Goal: Task Accomplishment & Management: Use online tool/utility

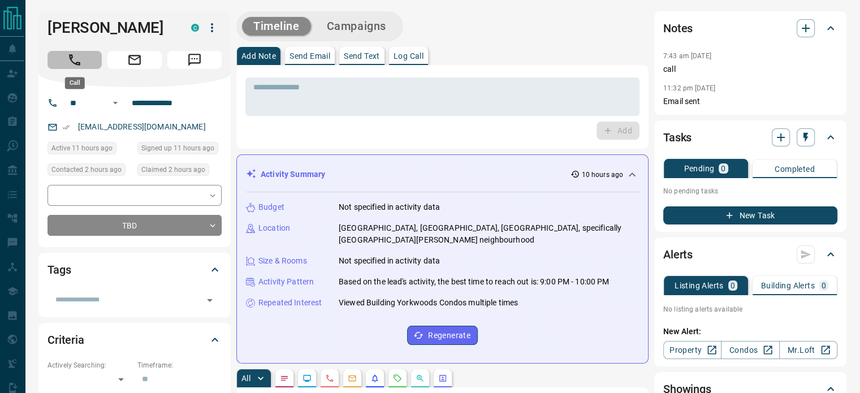
click at [79, 54] on icon "Call" at bounding box center [74, 60] width 15 height 15
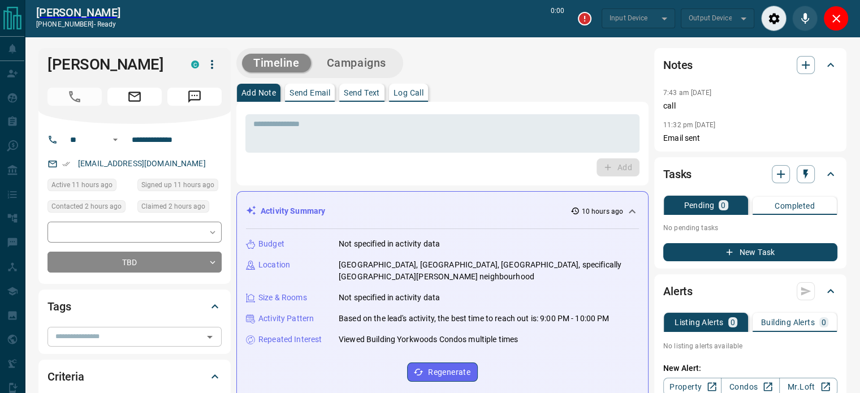
click at [106, 334] on input "text" at bounding box center [125, 336] width 149 height 12
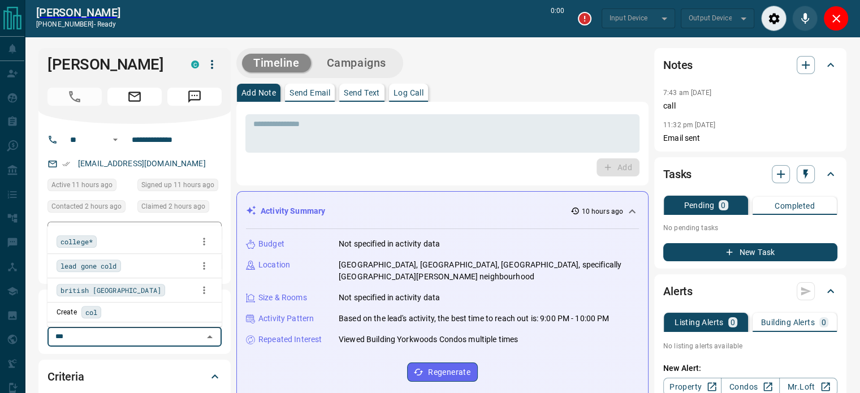
type input "****"
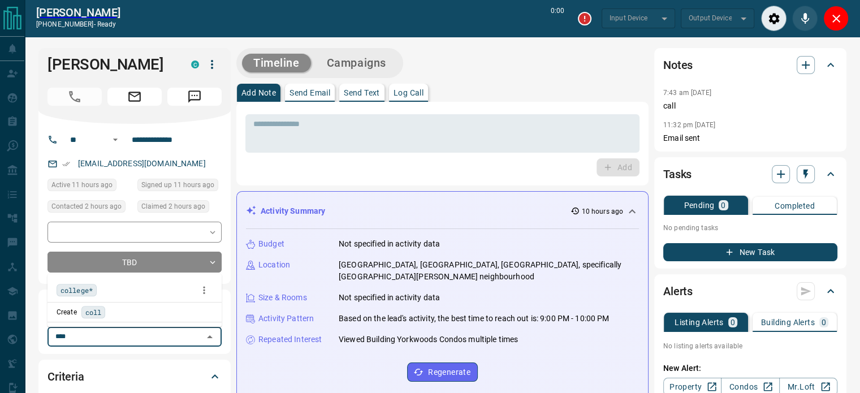
type input "*******"
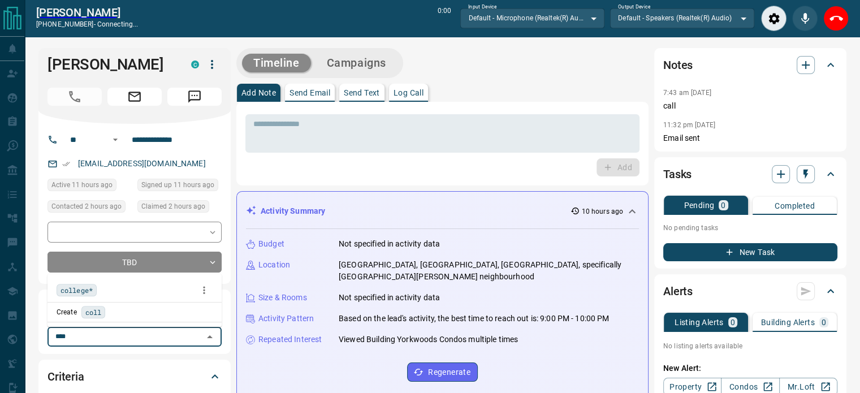
click at [104, 291] on div "college*" at bounding box center [135, 290] width 156 height 17
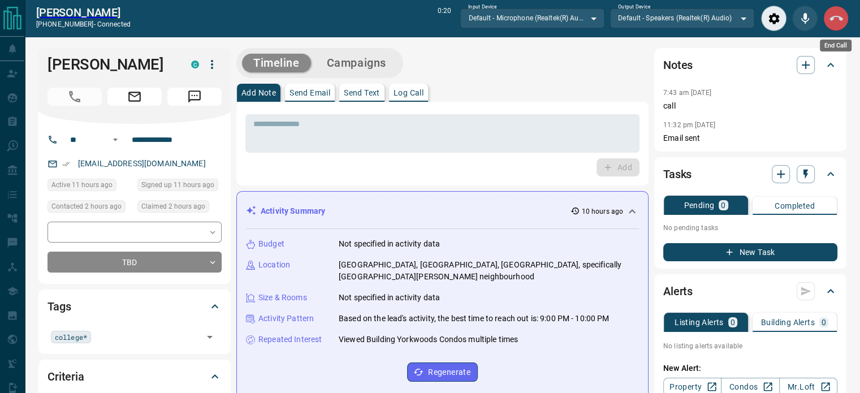
click at [833, 8] on button "End Call" at bounding box center [835, 18] width 25 height 25
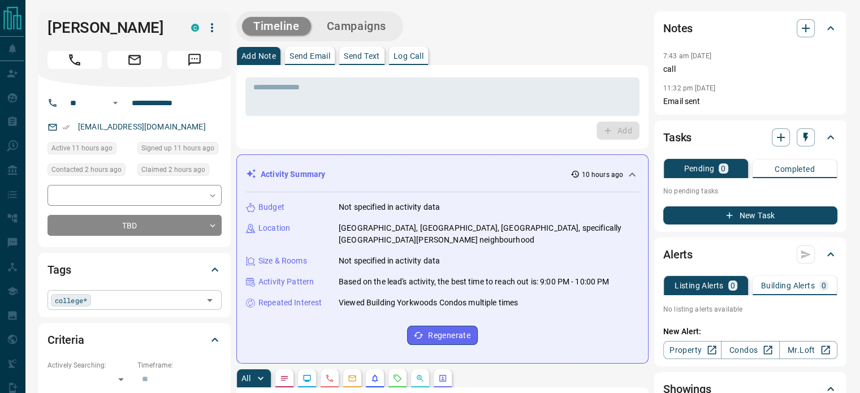
click at [124, 301] on input "text" at bounding box center [146, 299] width 105 height 12
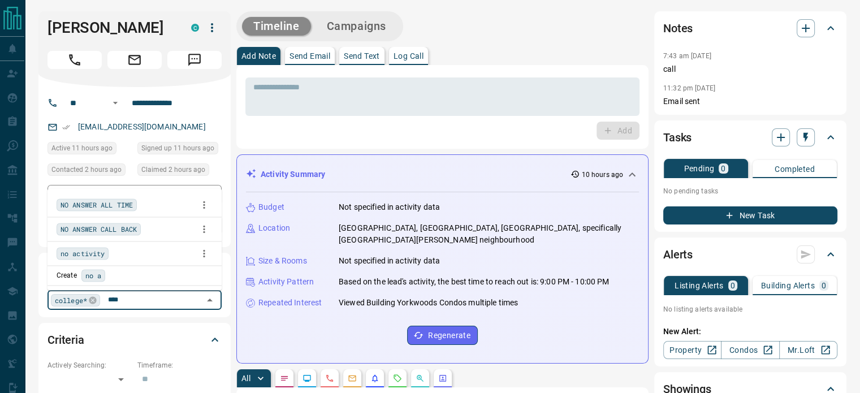
type input "*****"
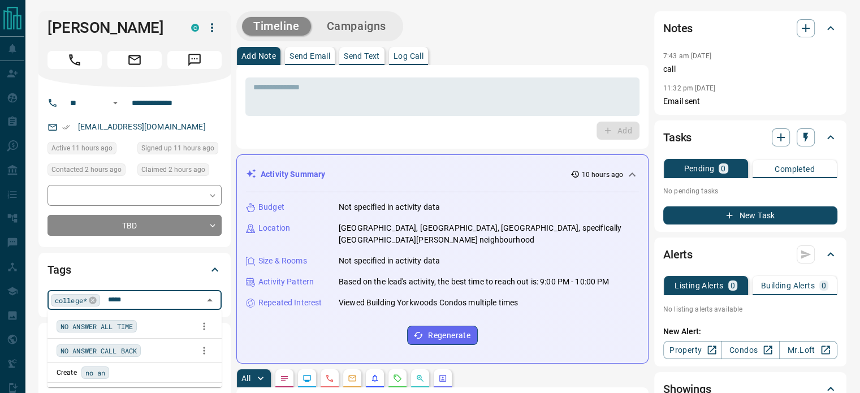
click at [142, 359] on li "NO ANSWER CALL BACK" at bounding box center [135, 351] width 174 height 24
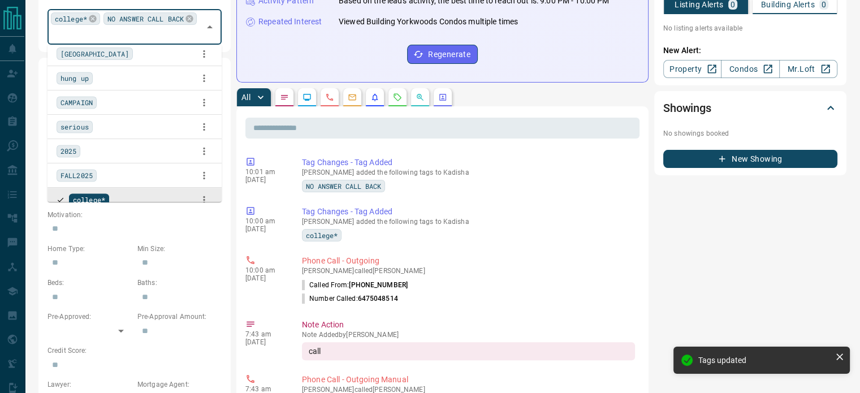
scroll to position [282, 0]
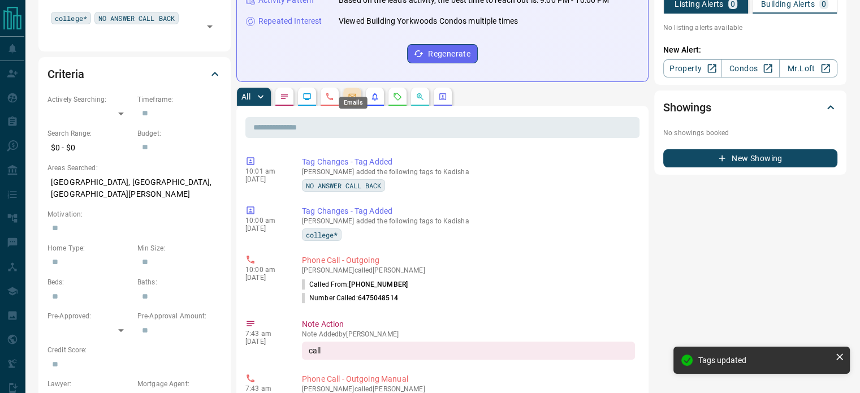
click at [352, 92] on icon "Emails" at bounding box center [352, 96] width 9 height 9
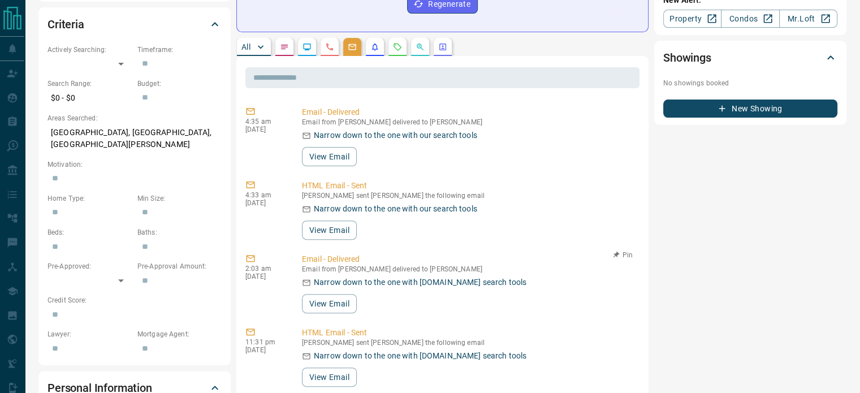
scroll to position [333, 0]
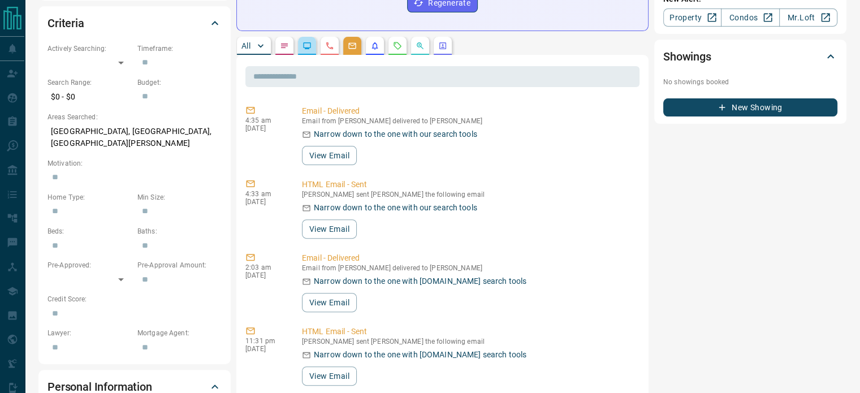
click at [300, 37] on button "button" at bounding box center [307, 46] width 18 height 18
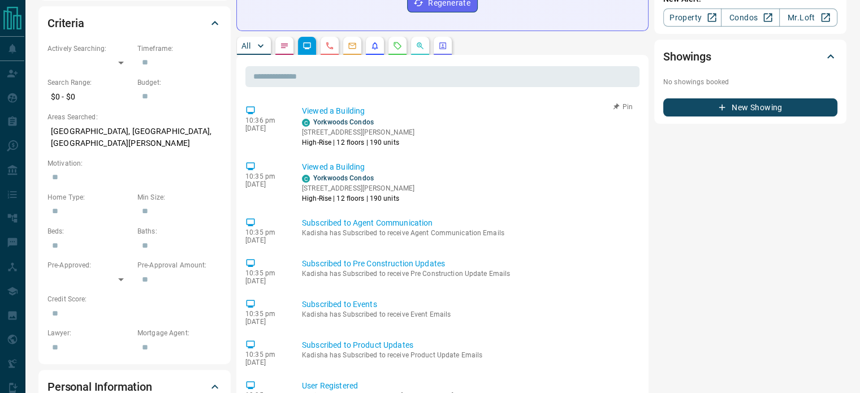
click at [402, 117] on div "C Yorkwoods Condos [STREET_ADDRESS][PERSON_NAME] High-Rise | 12 floors | 190 un…" at bounding box center [468, 132] width 333 height 31
click at [359, 118] on link "Yorkwoods Condos" at bounding box center [343, 122] width 61 height 8
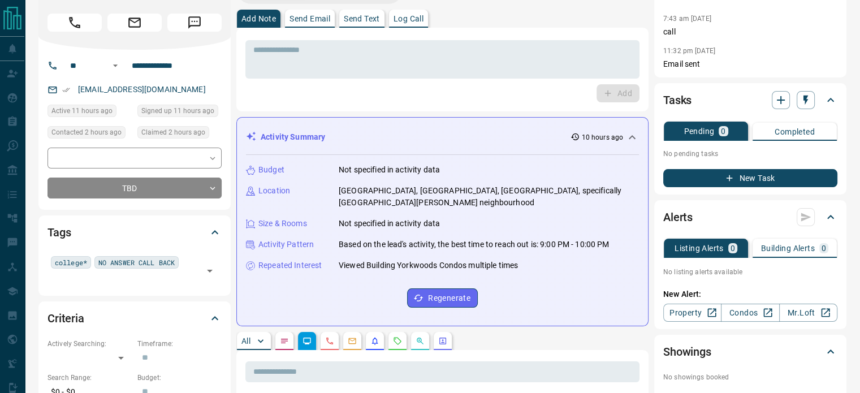
scroll to position [0, 0]
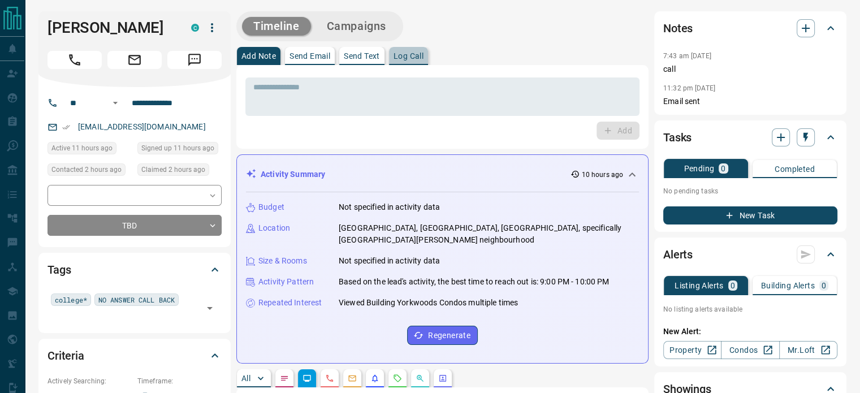
click at [407, 52] on p "Log Call" at bounding box center [409, 56] width 30 height 8
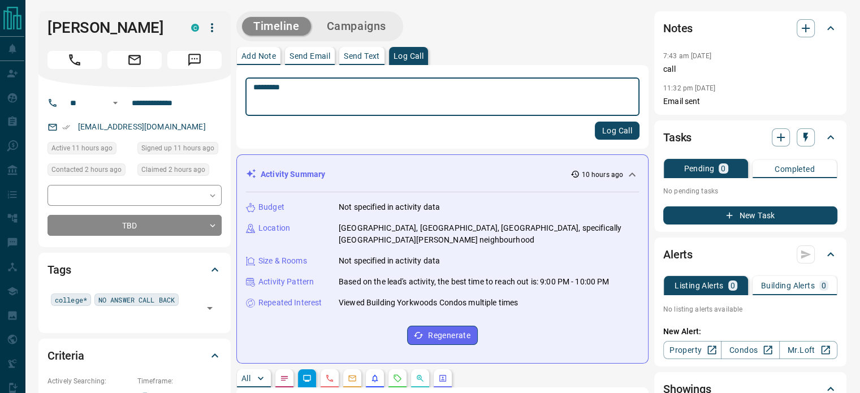
type textarea "*********"
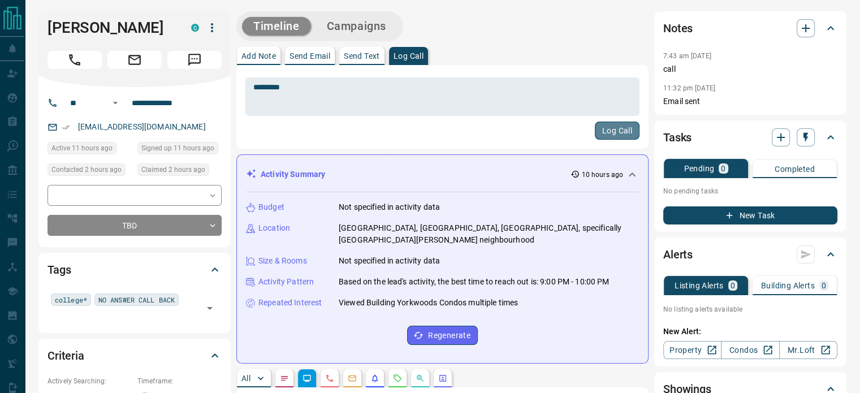
click at [618, 131] on button "Log Call" at bounding box center [617, 131] width 45 height 18
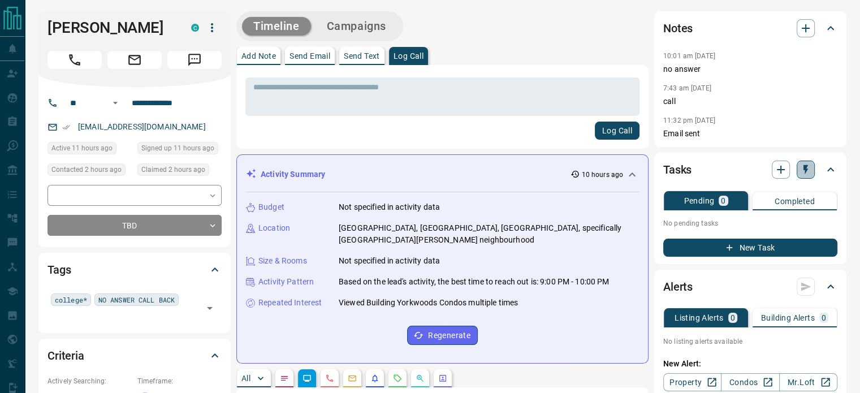
click at [804, 169] on icon "button" at bounding box center [806, 170] width 5 height 10
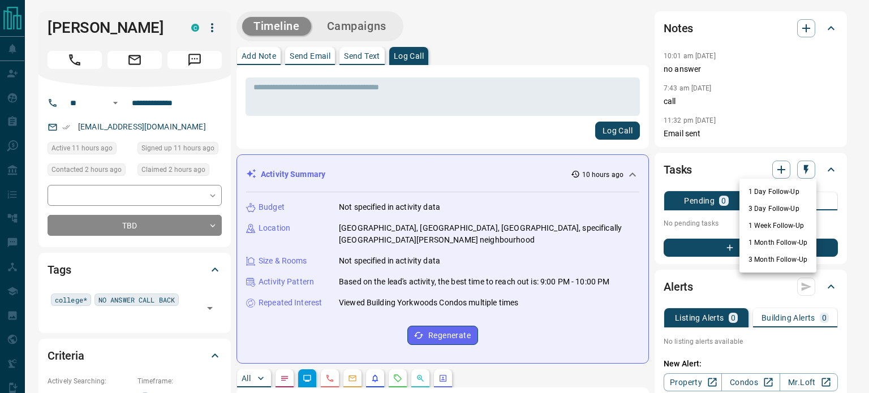
click at [784, 165] on div at bounding box center [434, 196] width 869 height 393
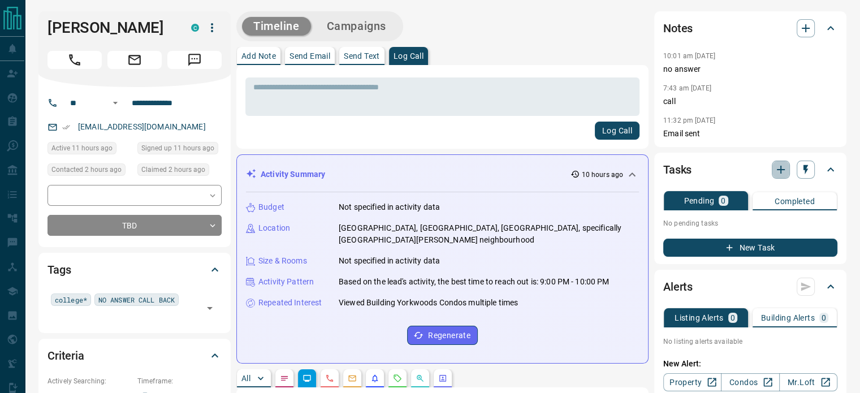
click at [784, 165] on icon "button" at bounding box center [781, 170] width 14 height 14
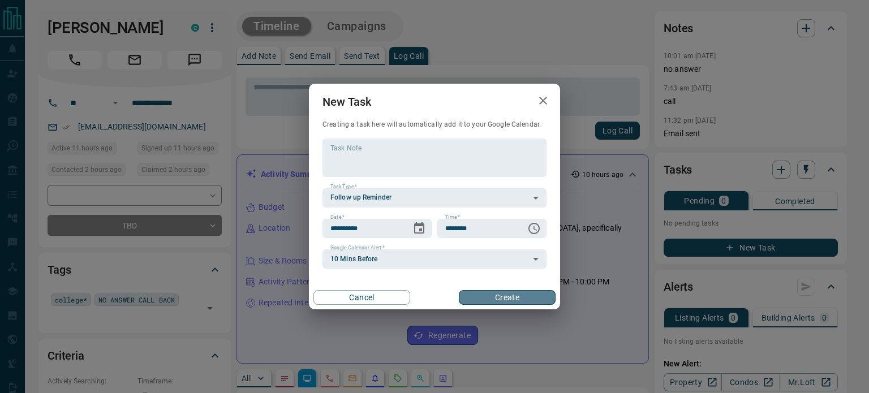
click at [495, 291] on button "Create" at bounding box center [507, 297] width 97 height 15
